Goal: Task Accomplishment & Management: Use online tool/utility

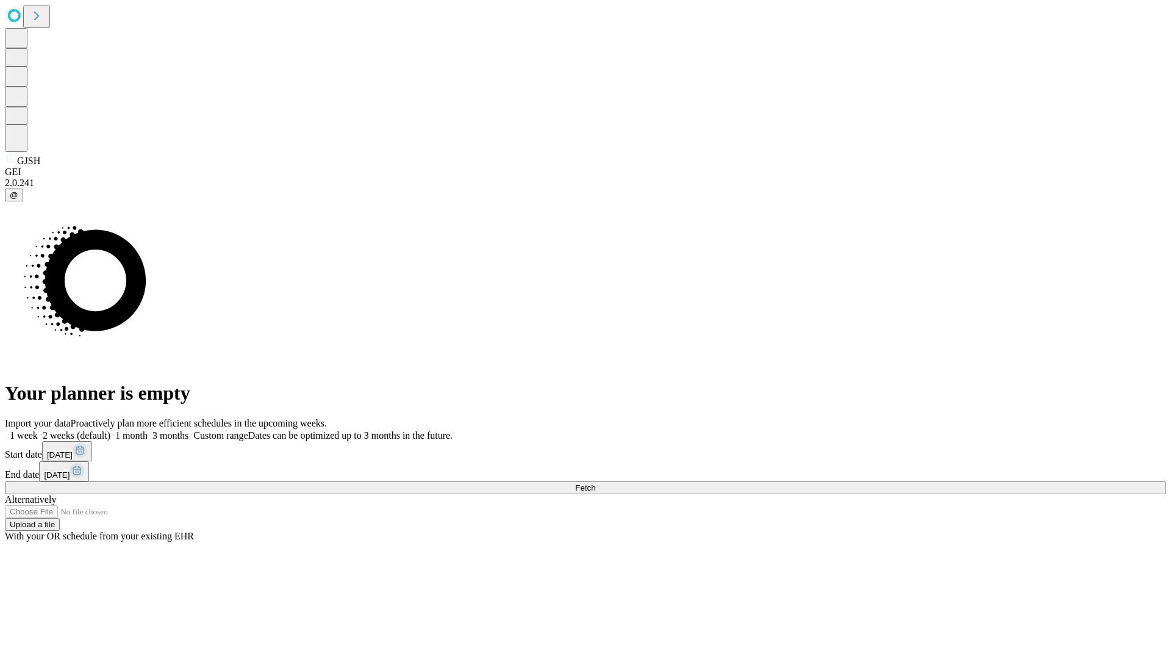
click at [595, 483] on span "Fetch" at bounding box center [585, 487] width 20 height 9
